Goal: Task Accomplishment & Management: Complete application form

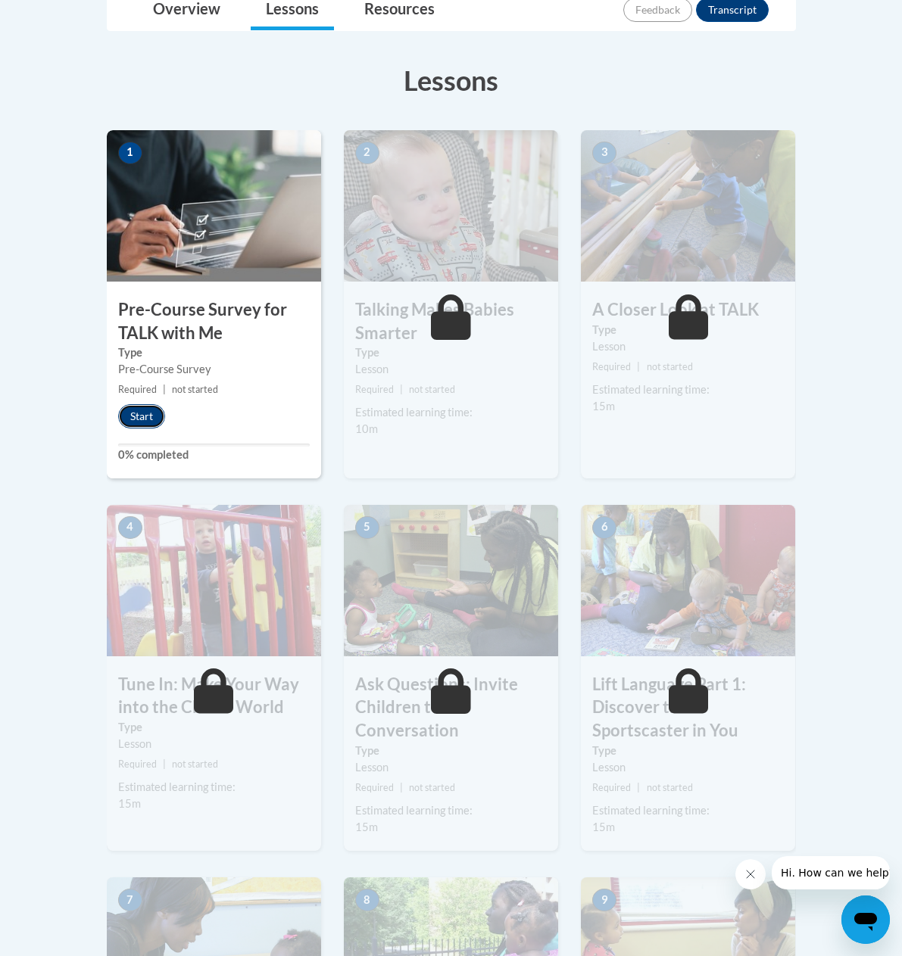
click at [118, 411] on button "Start" at bounding box center [141, 416] width 47 height 24
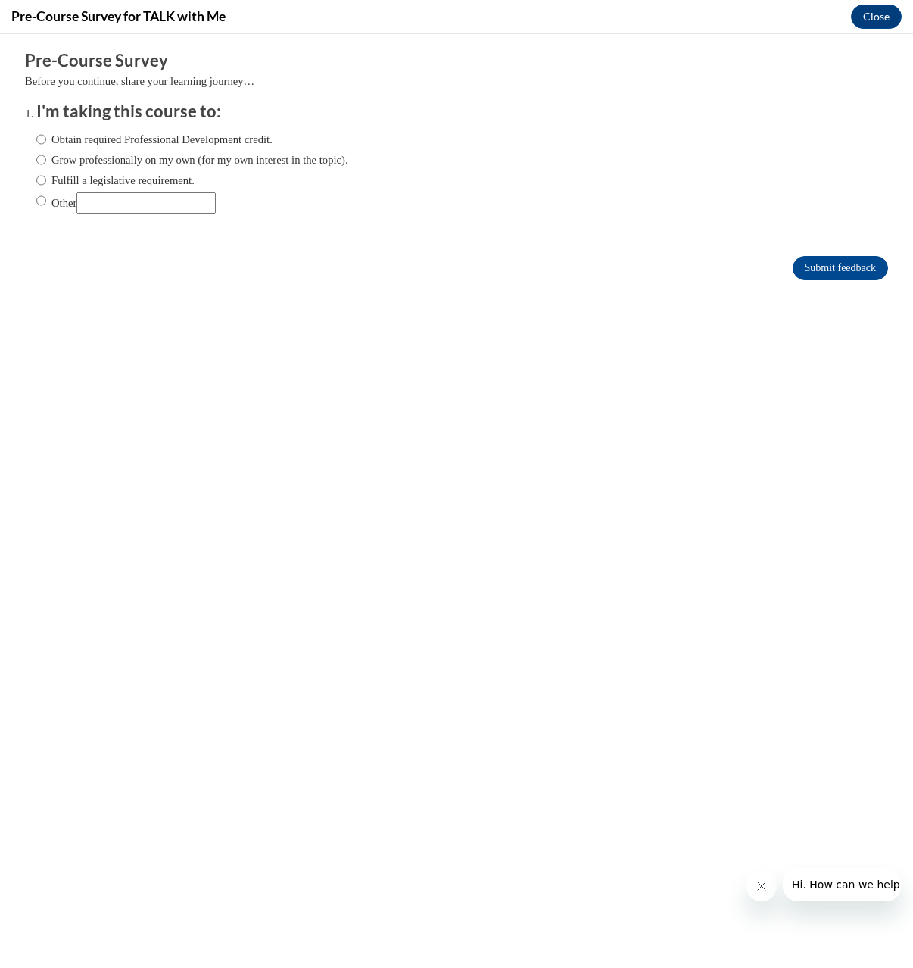
click at [42, 175] on label "Fulfill a legislative requirement." at bounding box center [115, 180] width 158 height 17
click at [42, 175] on input "Fulfill a legislative requirement." at bounding box center [41, 180] width 10 height 17
radio input "true"
click at [65, 142] on label "Obtain required Professional Development credit." at bounding box center [154, 139] width 236 height 17
click at [46, 142] on input "Obtain required Professional Development credit." at bounding box center [41, 139] width 10 height 17
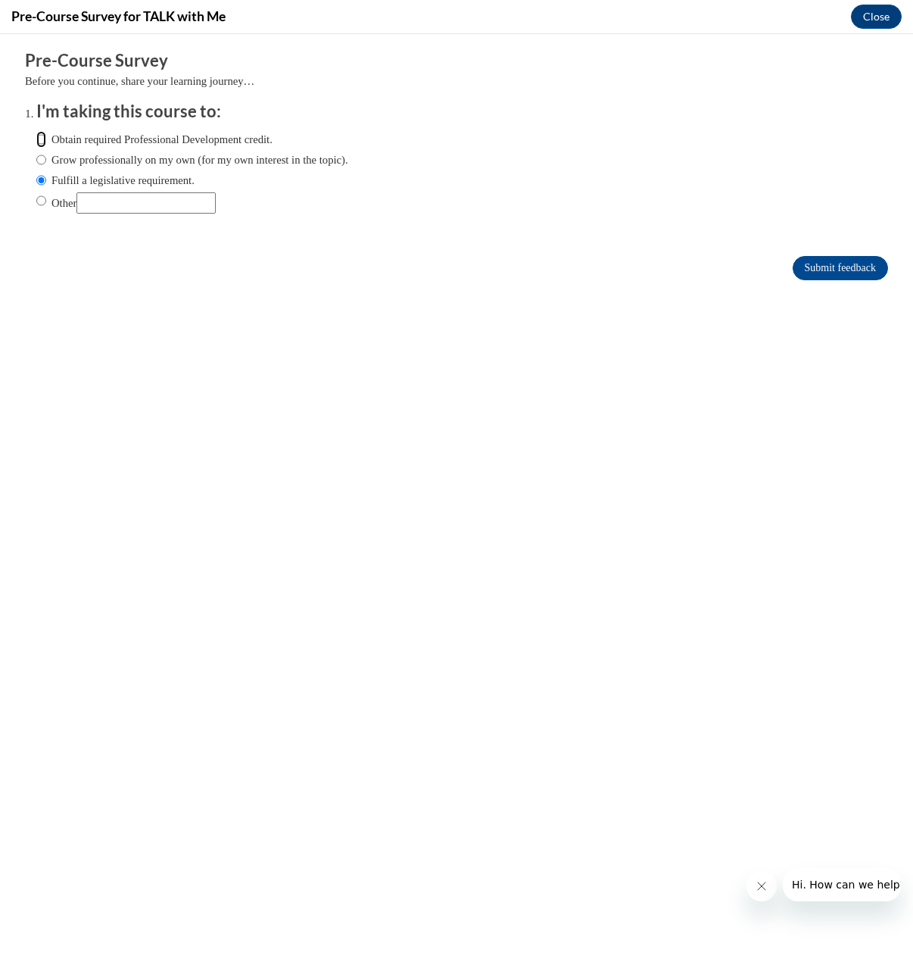
radio input "true"
click at [828, 276] on input "Submit feedback" at bounding box center [840, 268] width 95 height 24
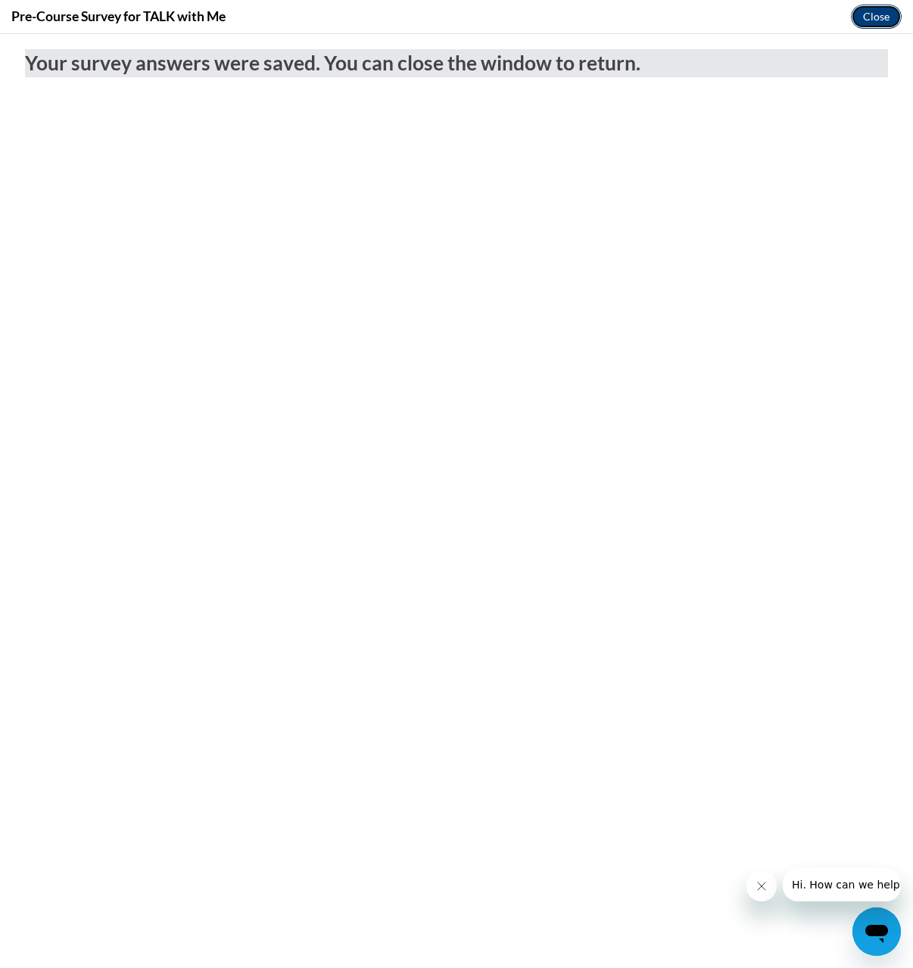
click at [874, 24] on button "Close" at bounding box center [876, 17] width 51 height 24
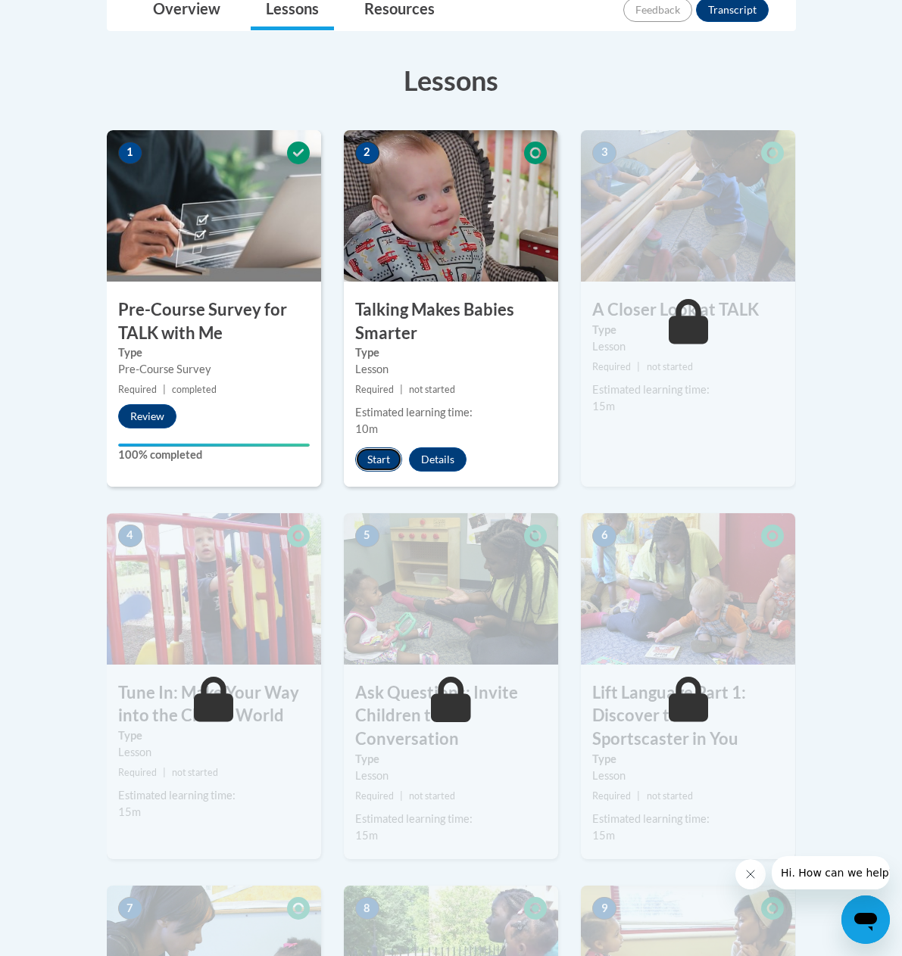
click at [359, 447] on button "Start" at bounding box center [378, 459] width 47 height 24
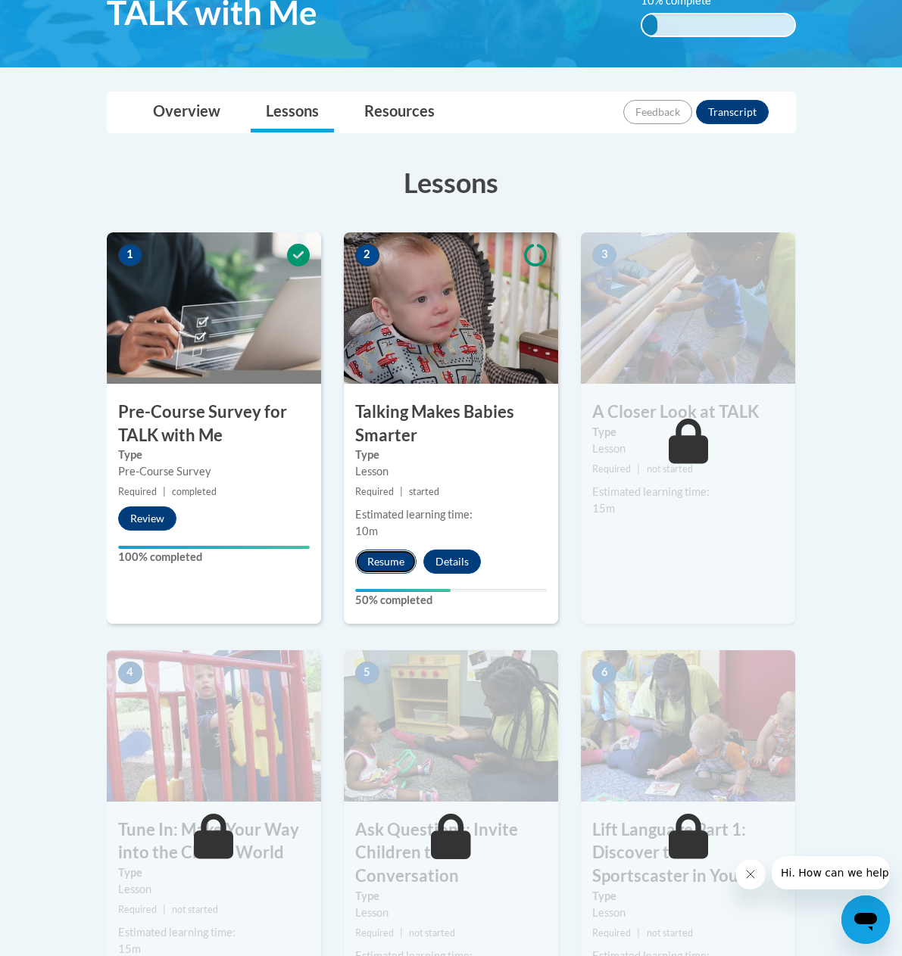
click at [373, 550] on button "Resume" at bounding box center [385, 562] width 61 height 24
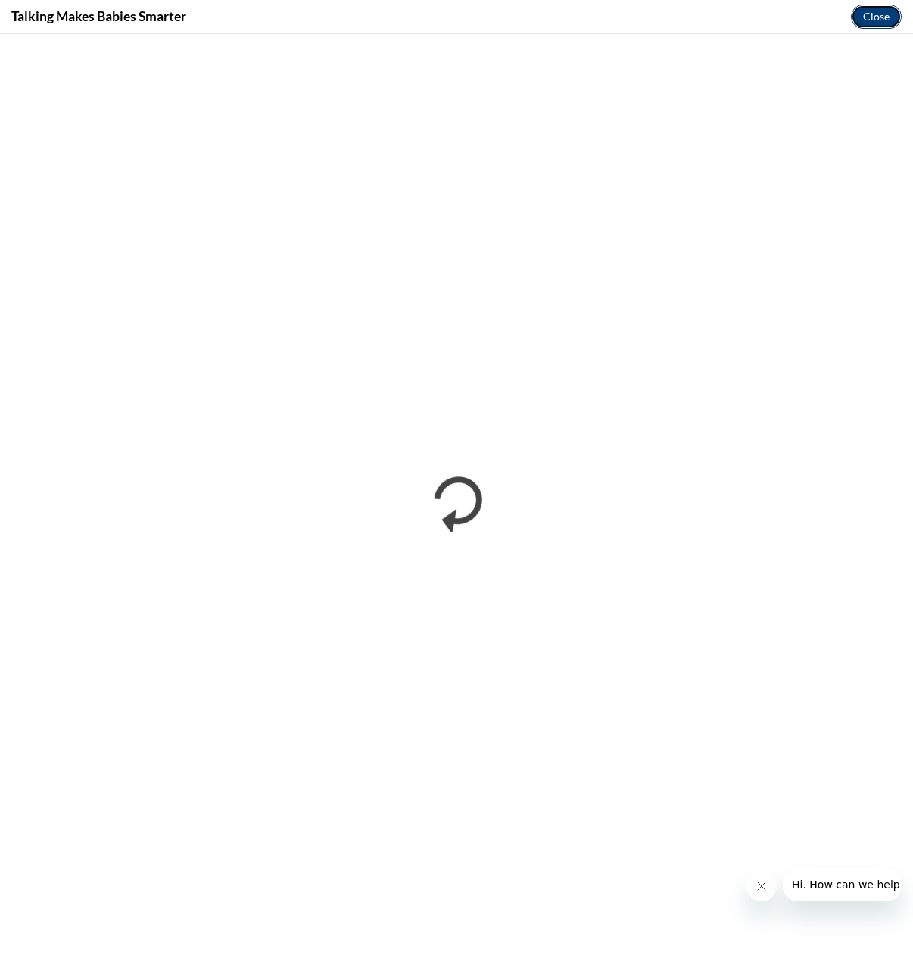
click at [892, 16] on button "Close" at bounding box center [876, 17] width 51 height 24
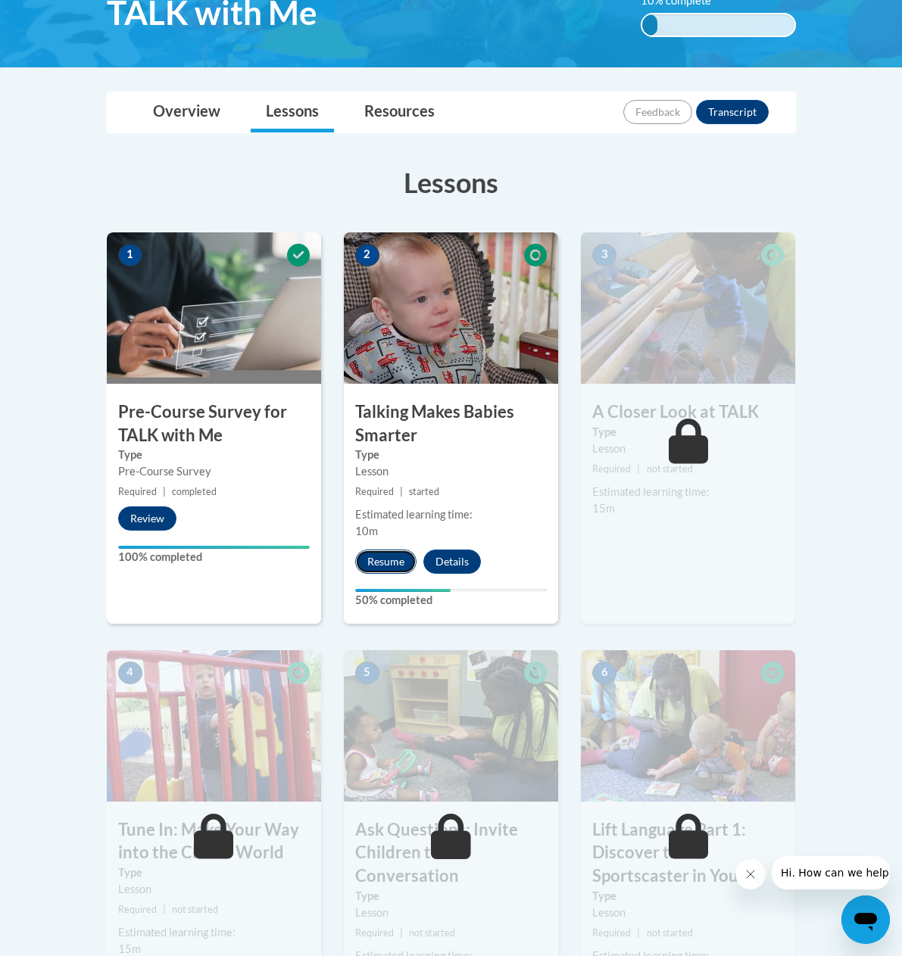
click at [372, 550] on button "Resume" at bounding box center [385, 562] width 61 height 24
